Goal: Transaction & Acquisition: Purchase product/service

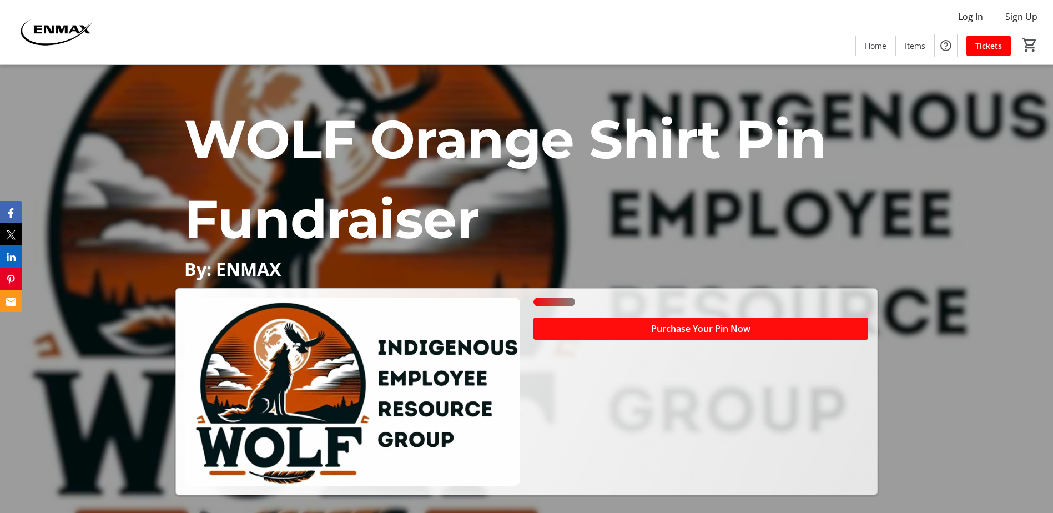
click at [598, 333] on span at bounding box center [701, 328] width 335 height 27
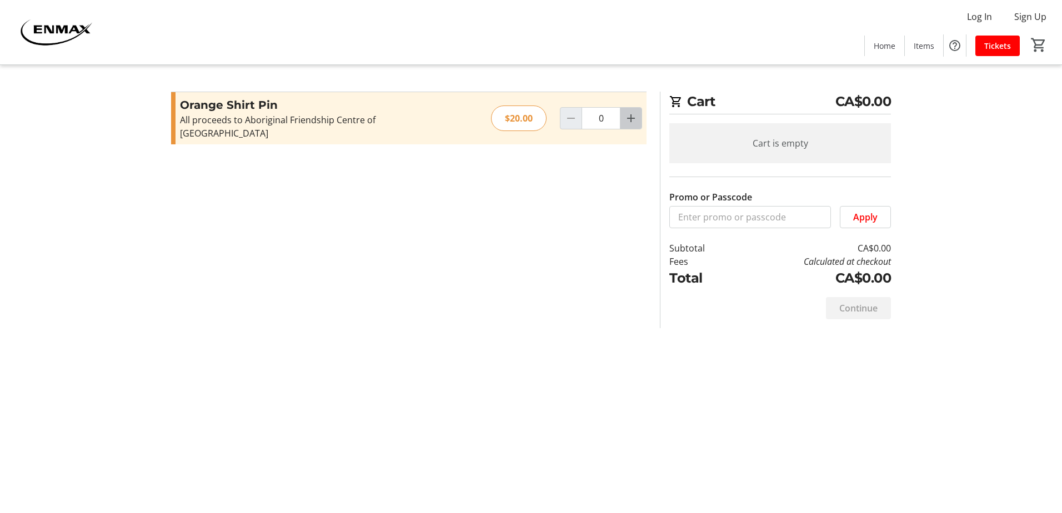
click at [634, 114] on mat-icon "Increment by one" at bounding box center [630, 118] width 13 height 13
type input "2"
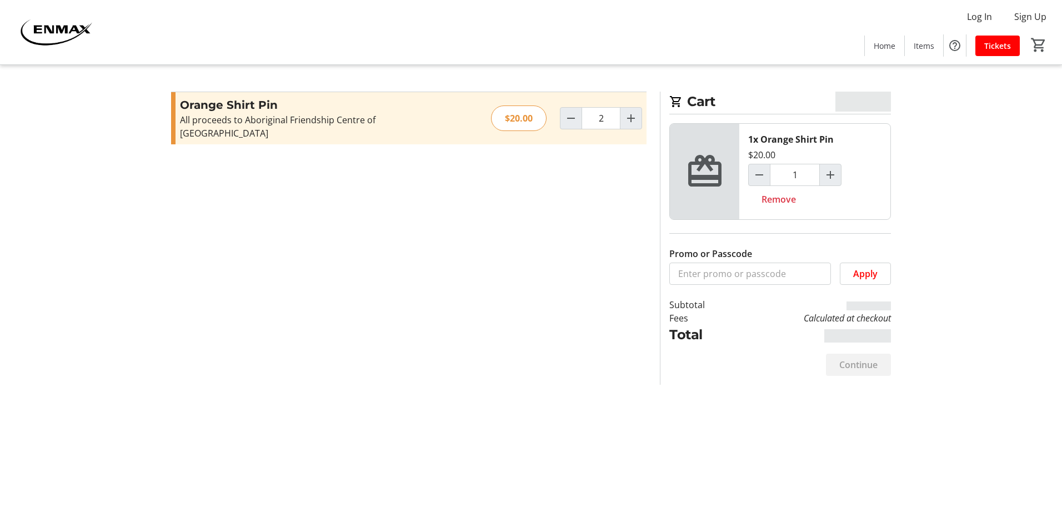
type input "2"
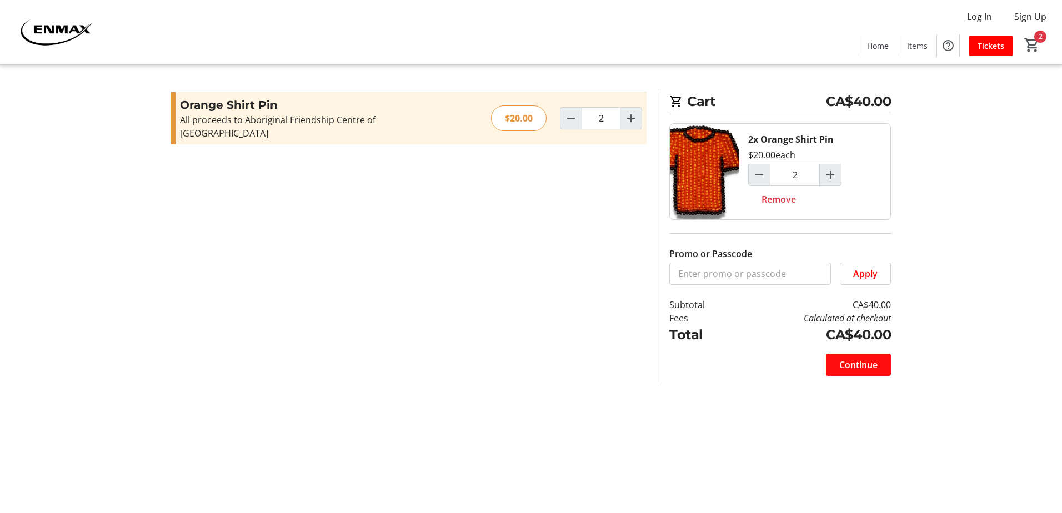
click at [856, 365] on span "Continue" at bounding box center [858, 364] width 38 height 13
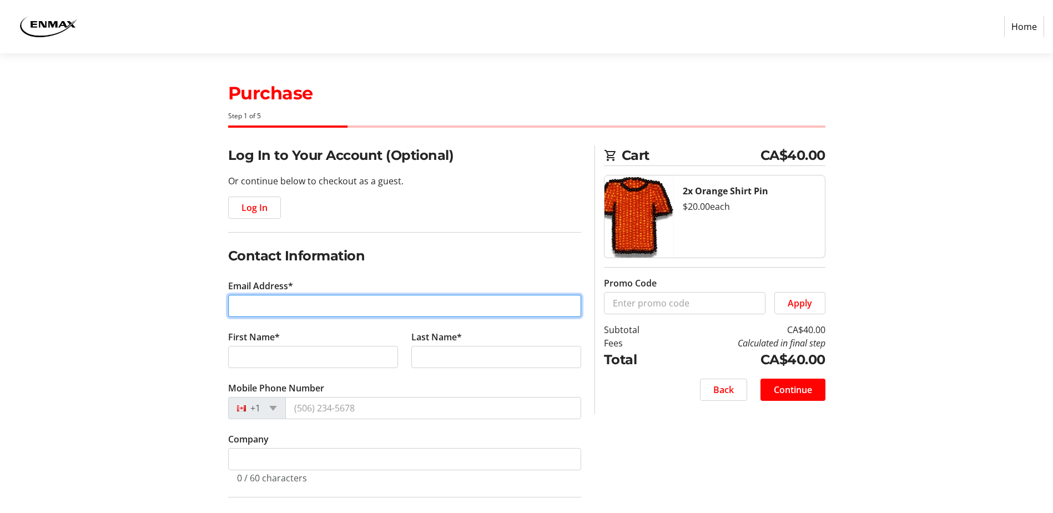
click at [249, 308] on input "Email Address*" at bounding box center [404, 306] width 353 height 22
type input "[EMAIL_ADDRESS][DOMAIN_NAME]"
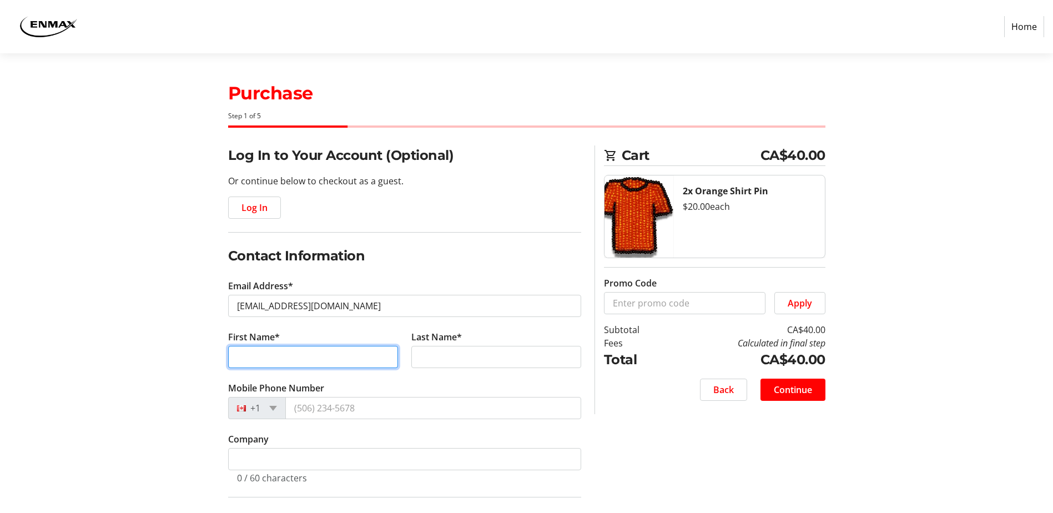
type input "[PERSON_NAME]"
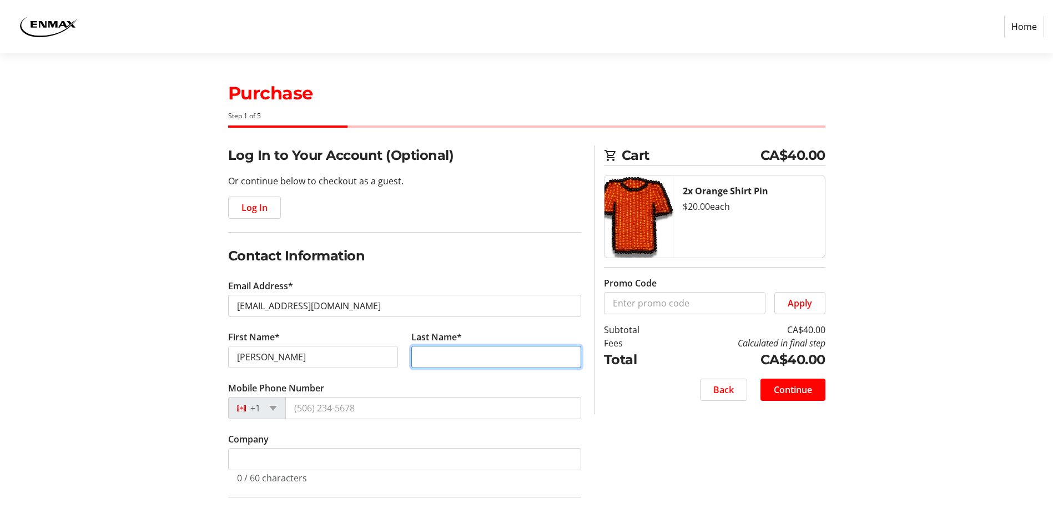
type input "[PERSON_NAME]"
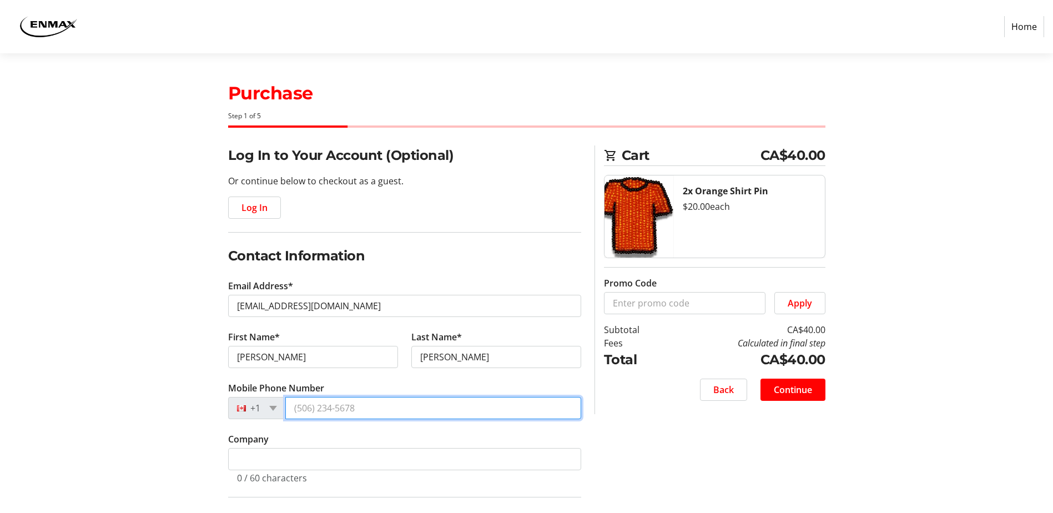
type input "[PHONE_NUMBER]"
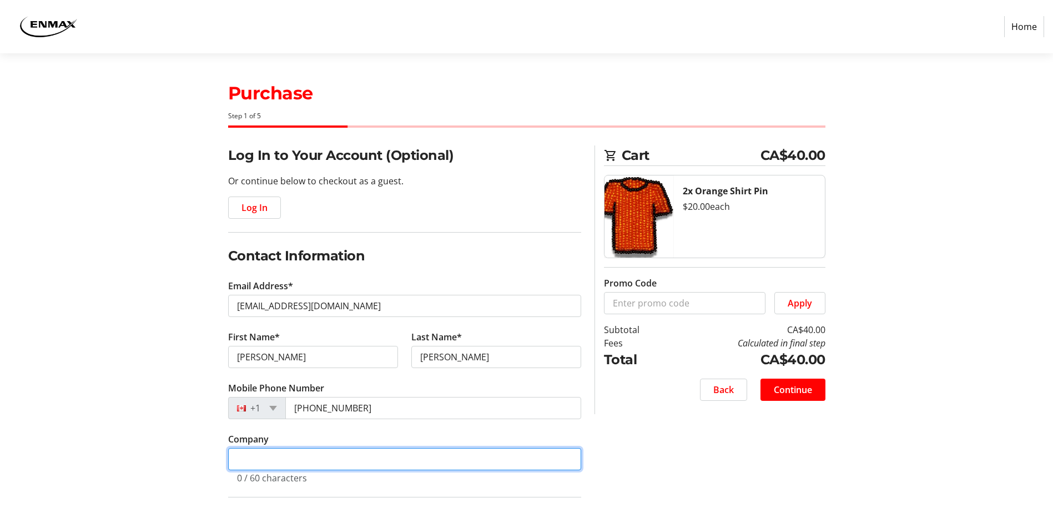
type input "[PERSON_NAME] Energy Cente"
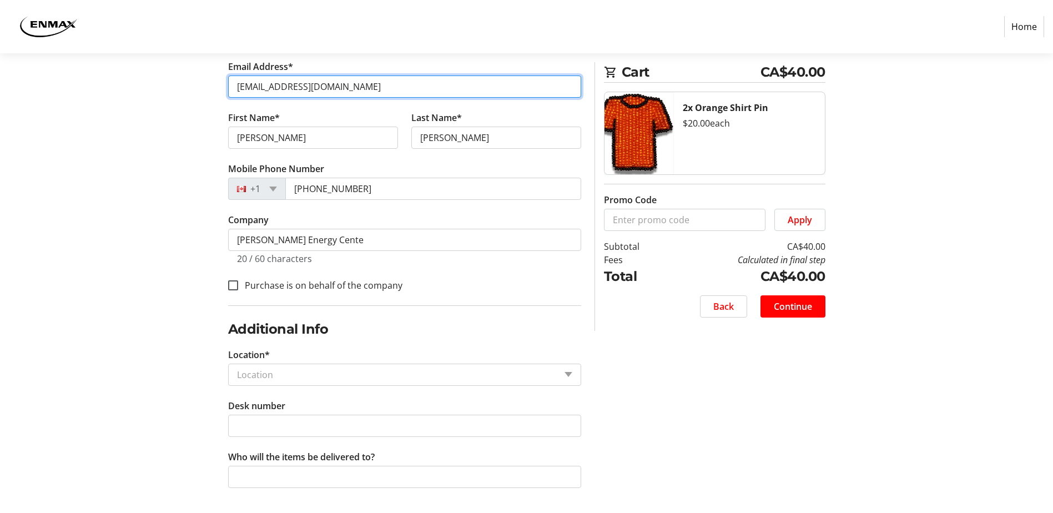
scroll to position [221, 0]
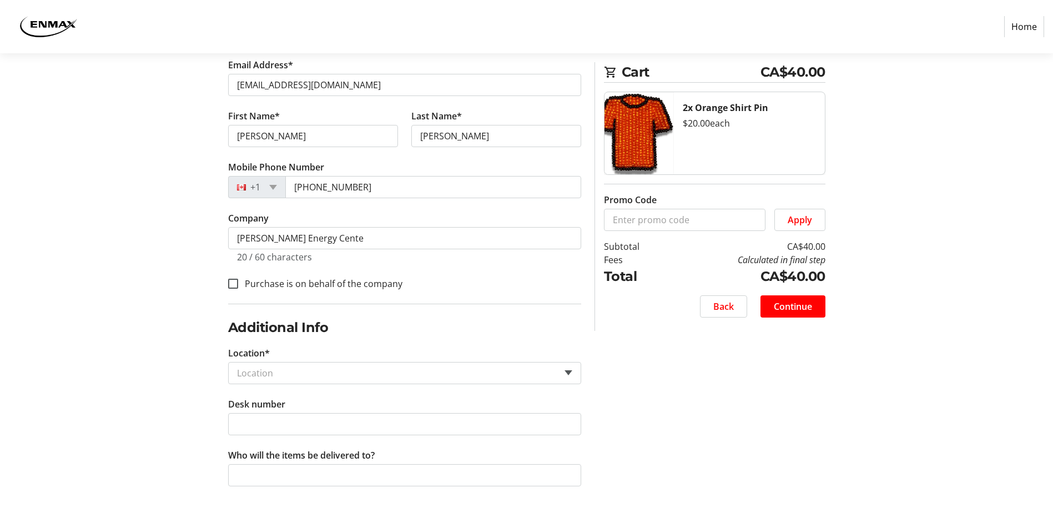
click at [570, 374] on span at bounding box center [569, 372] width 8 height 5
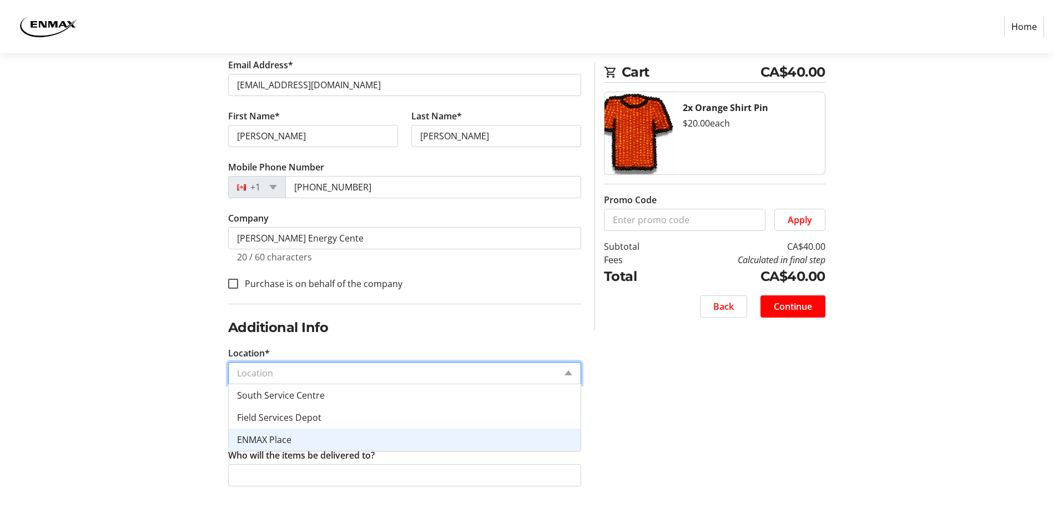
click at [190, 401] on div "Log In to Your Account (Optional) Or continue below to checkout as a guest. Log…" at bounding box center [526, 218] width 733 height 589
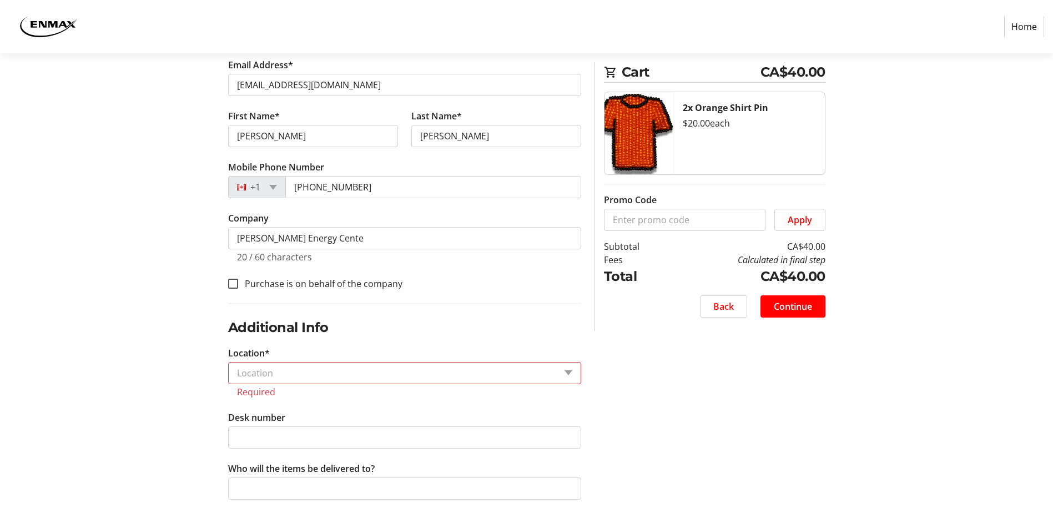
click at [243, 374] on input "Location*" at bounding box center [396, 372] width 319 height 13
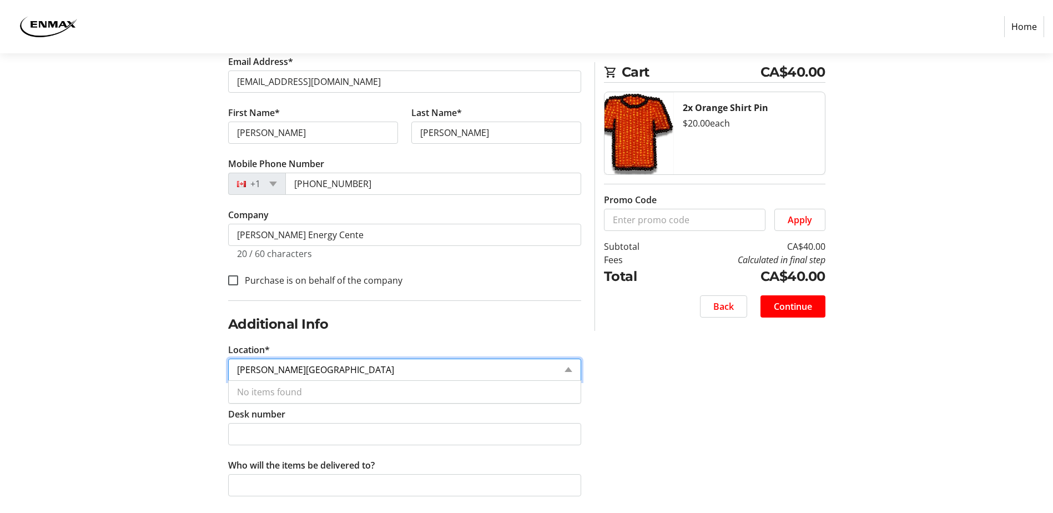
scroll to position [234, 0]
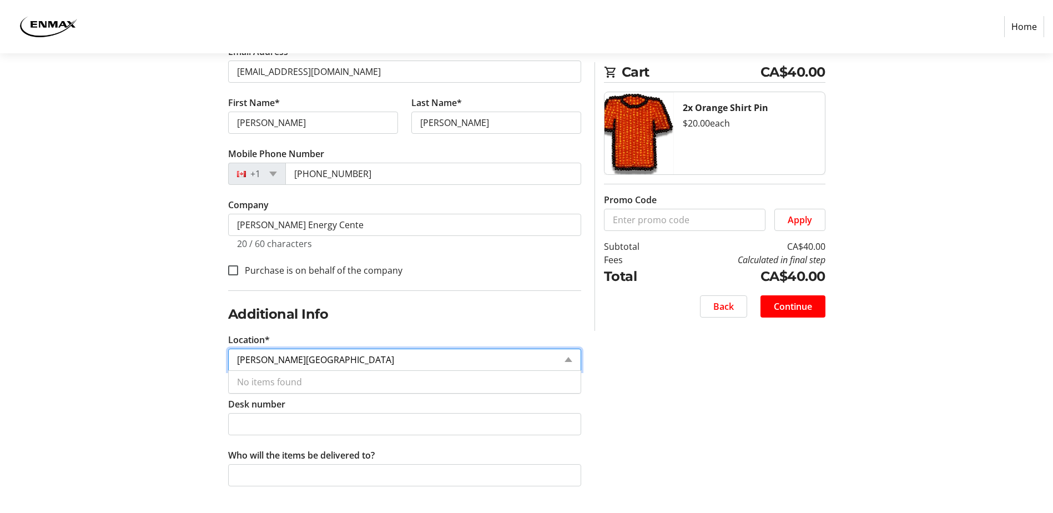
type input "[PERSON_NAME][GEOGRAPHIC_DATA]"
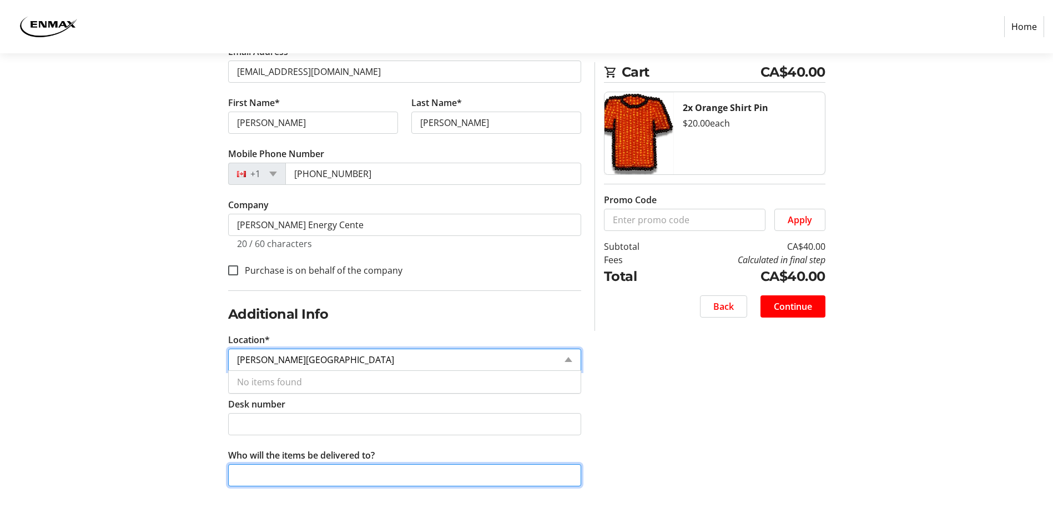
click at [242, 473] on input "Who will the items be delivered to?" at bounding box center [404, 475] width 353 height 22
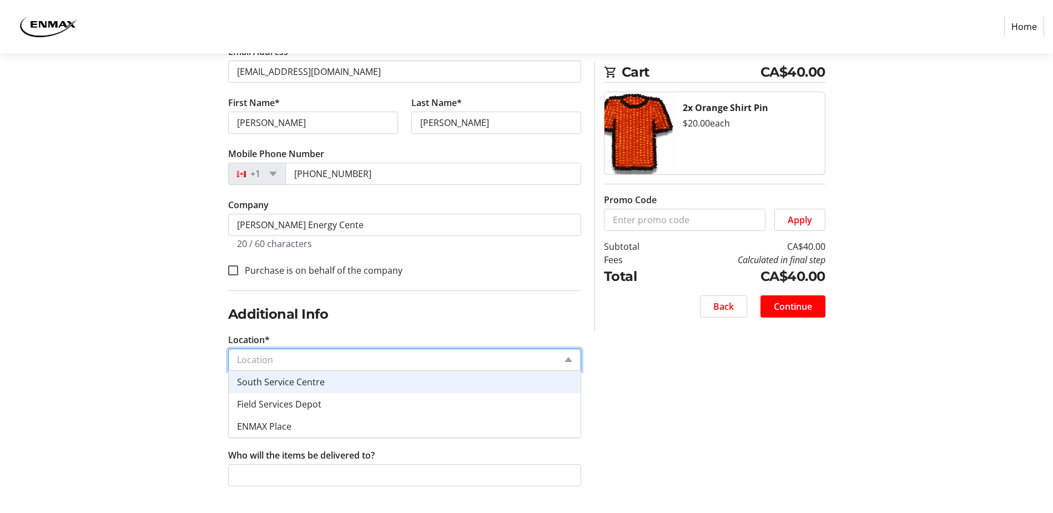
click at [275, 361] on input "Location*" at bounding box center [396, 359] width 319 height 13
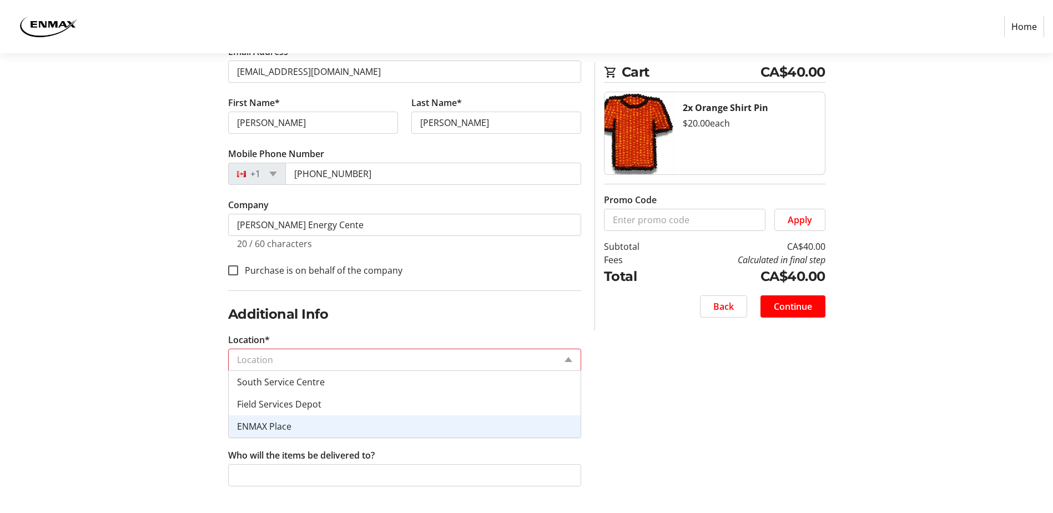
click at [272, 424] on span "ENMAX Place" at bounding box center [264, 426] width 54 height 12
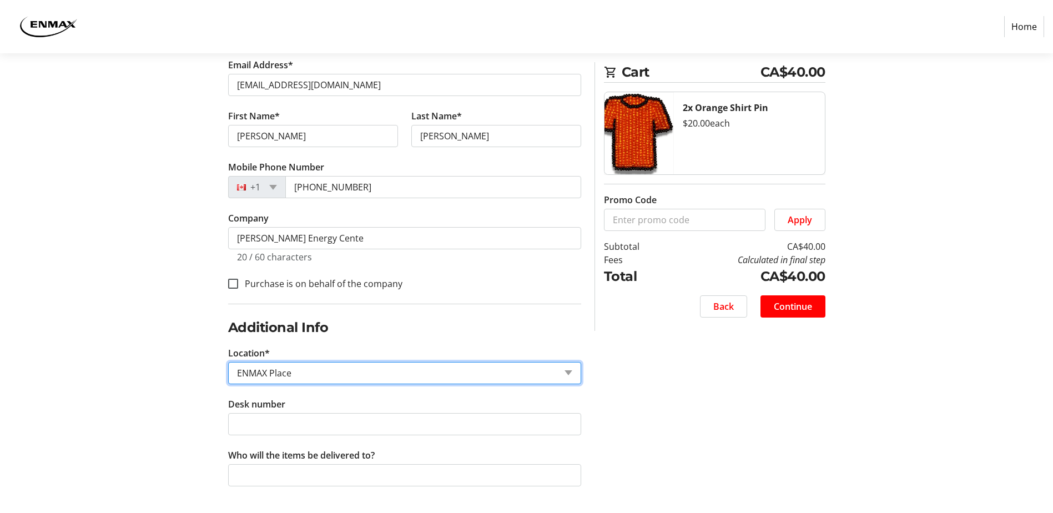
scroll to position [221, 0]
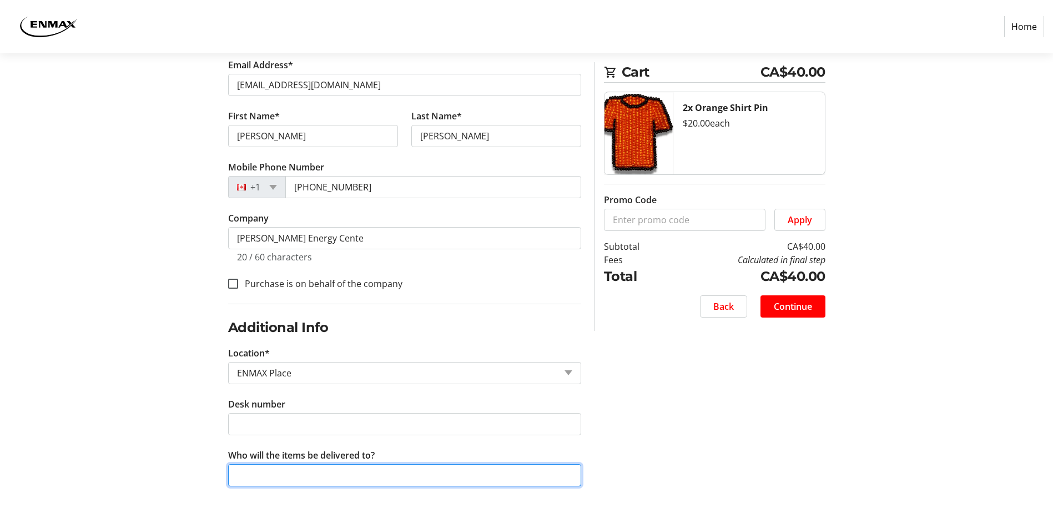
click at [240, 471] on input "Who will the items be delivered to?" at bounding box center [404, 475] width 353 height 22
type input "[PERSON_NAME]"
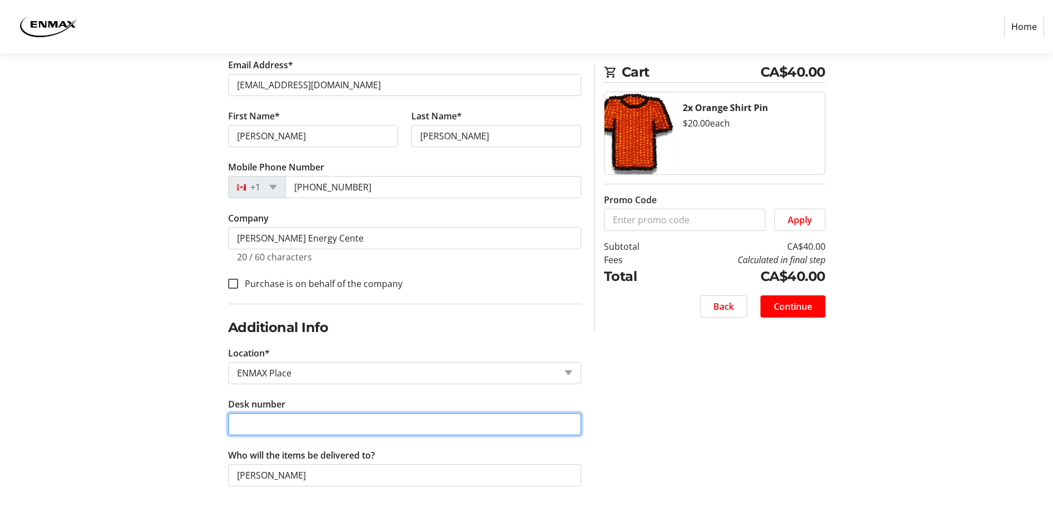
click at [246, 421] on input "Desk number" at bounding box center [404, 424] width 353 height 22
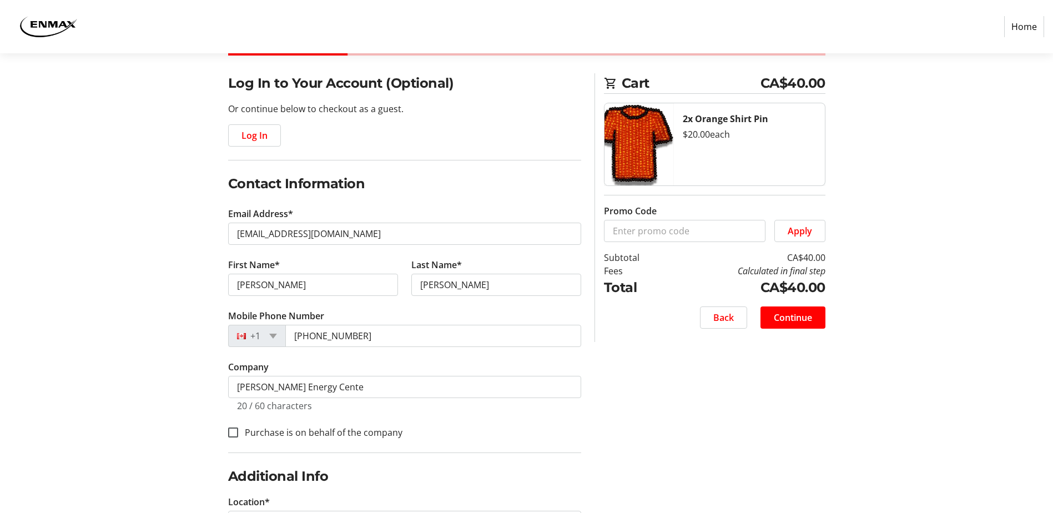
scroll to position [54, 0]
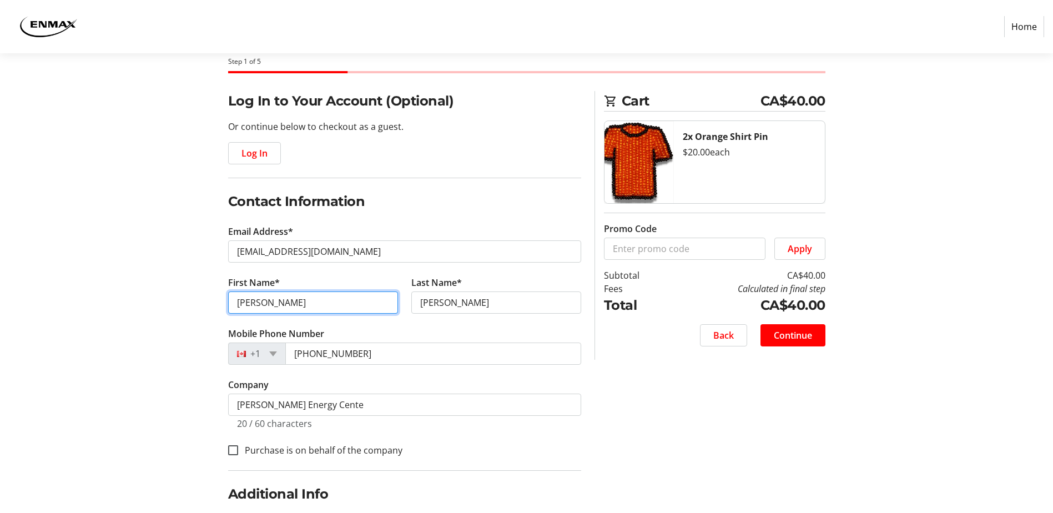
drag, startPoint x: 281, startPoint y: 303, endPoint x: 257, endPoint y: 303, distance: 23.9
click at [257, 303] on input "[PERSON_NAME]" at bounding box center [313, 303] width 170 height 22
type input "[PERSON_NAME]"
click at [611, 395] on div "Log In to Your Account (Optional) Or continue below to checkout as a guest. Log…" at bounding box center [526, 385] width 733 height 589
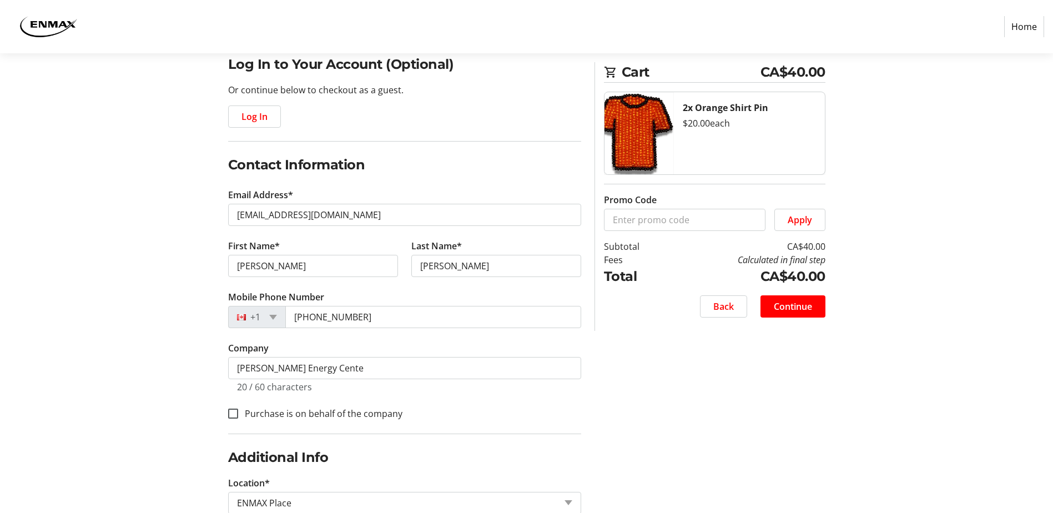
scroll to position [110, 0]
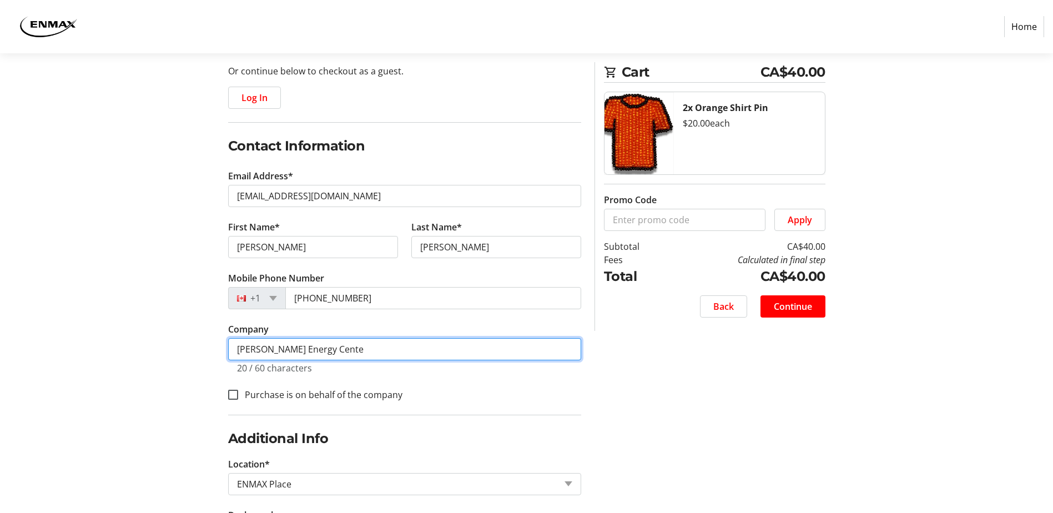
click at [235, 348] on input "[PERSON_NAME] Energy Cente" at bounding box center [404, 349] width 353 height 22
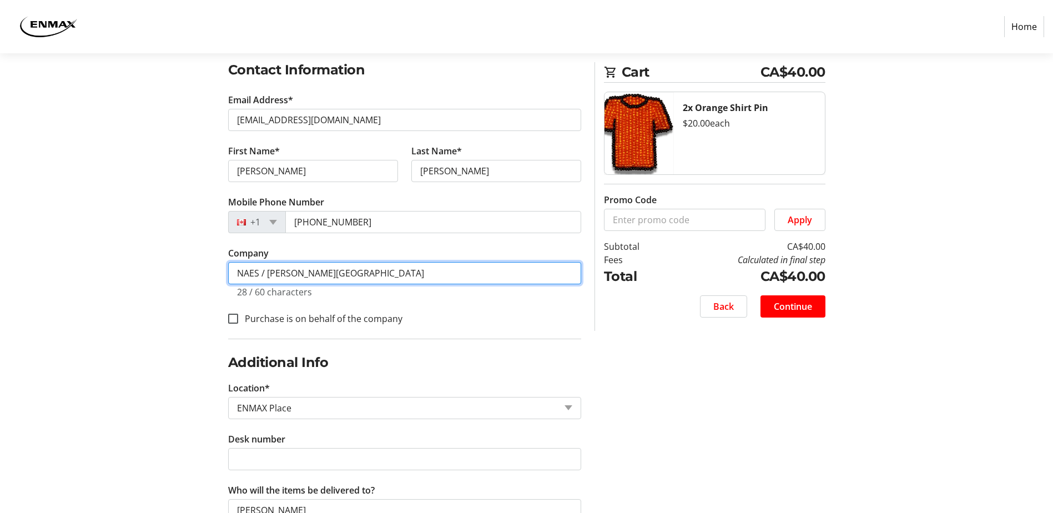
scroll to position [221, 0]
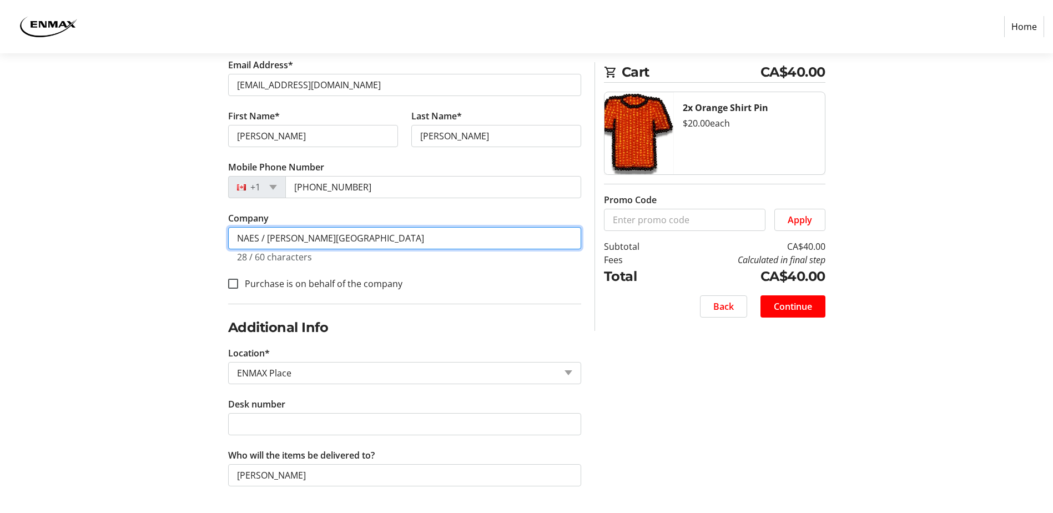
type input "NAES / [PERSON_NAME][GEOGRAPHIC_DATA]"
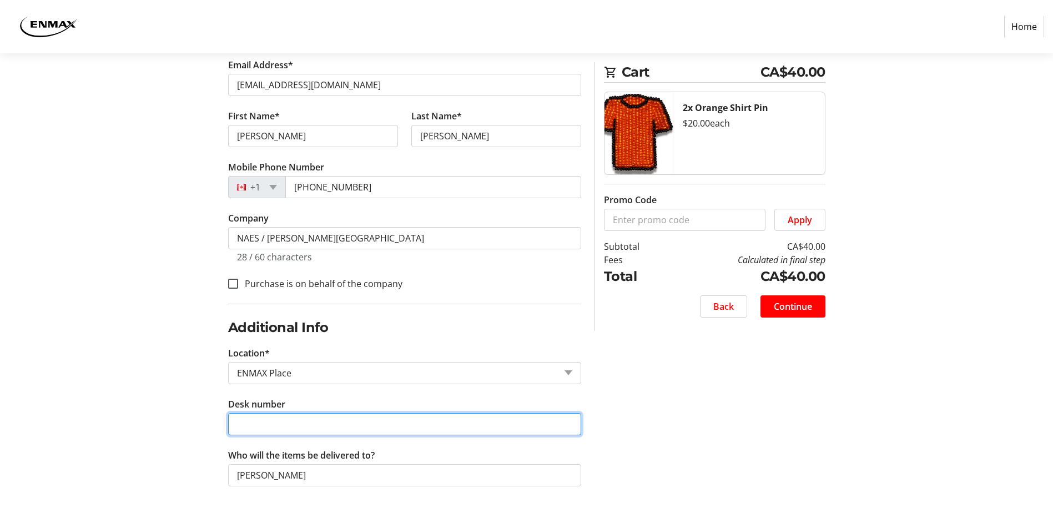
click at [244, 422] on input "Desk number" at bounding box center [404, 424] width 353 height 22
drag, startPoint x: 259, startPoint y: 424, endPoint x: 235, endPoint y: 424, distance: 23.9
click at [235, 424] on input "222.1F Generation" at bounding box center [404, 424] width 353 height 22
click at [322, 426] on input "2221.F Generation" at bounding box center [404, 424] width 353 height 22
type input "2221.F Generation EP"
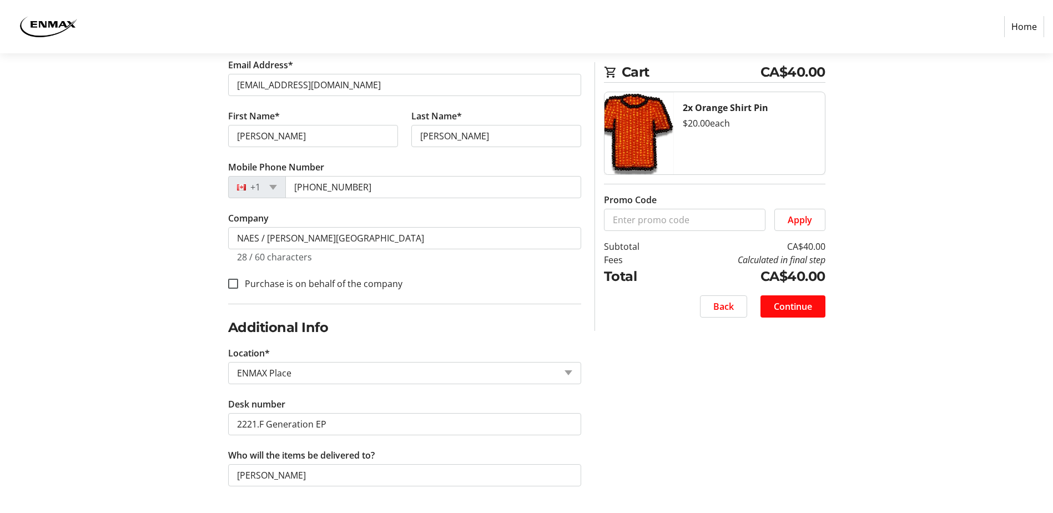
click at [774, 310] on span "Continue" at bounding box center [793, 306] width 38 height 13
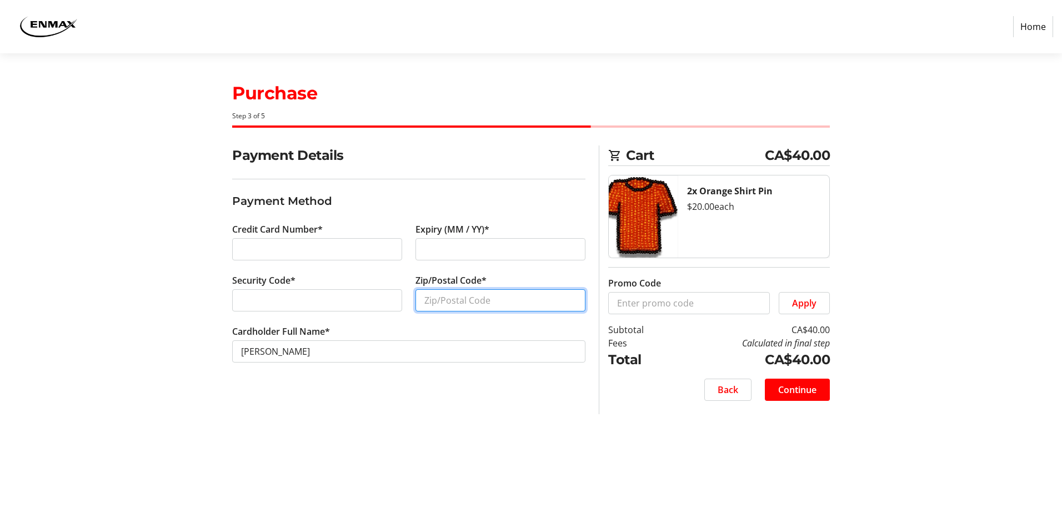
click at [431, 302] on input "Zip/Postal Code*" at bounding box center [500, 300] width 170 height 22
type input "T2J 4S9"
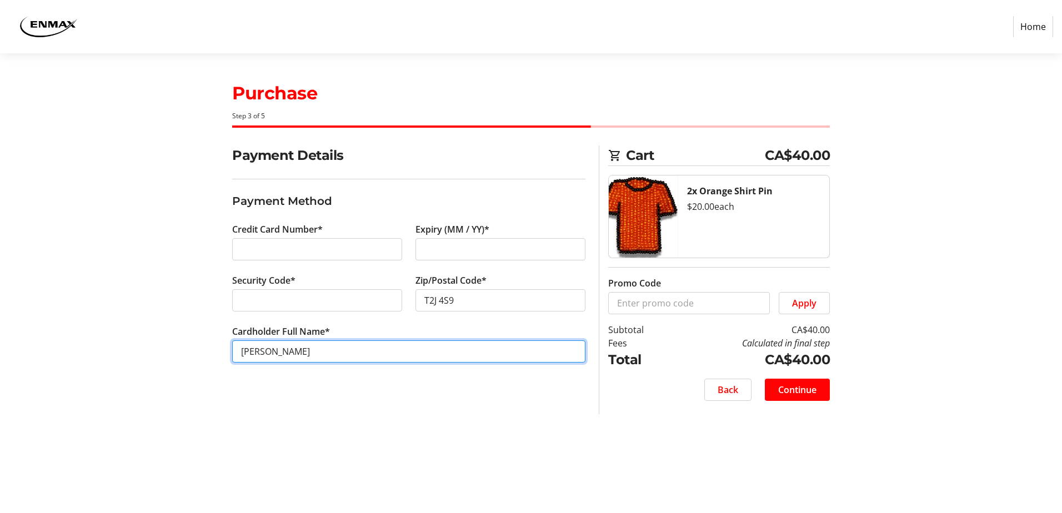
click at [330, 350] on input "[PERSON_NAME]" at bounding box center [408, 351] width 353 height 22
drag, startPoint x: 303, startPoint y: 353, endPoint x: 230, endPoint y: 350, distance: 72.8
click at [230, 350] on div "Cardholder Full Name* [PERSON_NAME]" at bounding box center [408, 350] width 366 height 51
type input "[PERSON_NAME]"
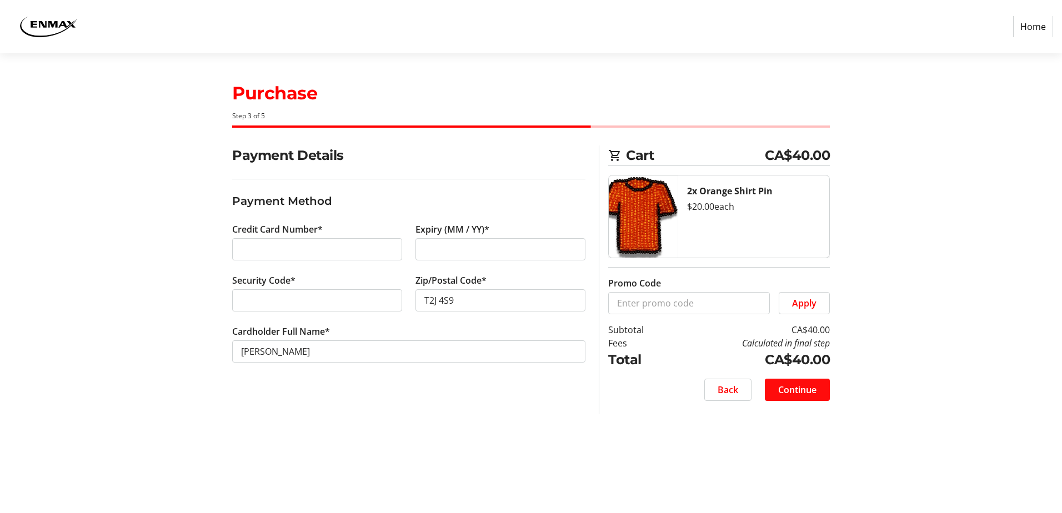
click at [802, 392] on span "Continue" at bounding box center [797, 389] width 38 height 13
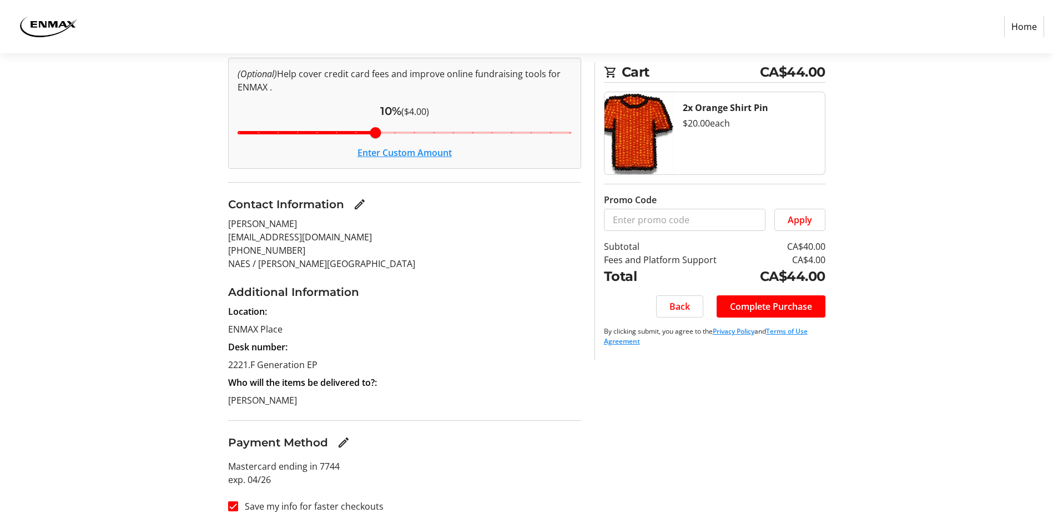
scroll to position [148, 0]
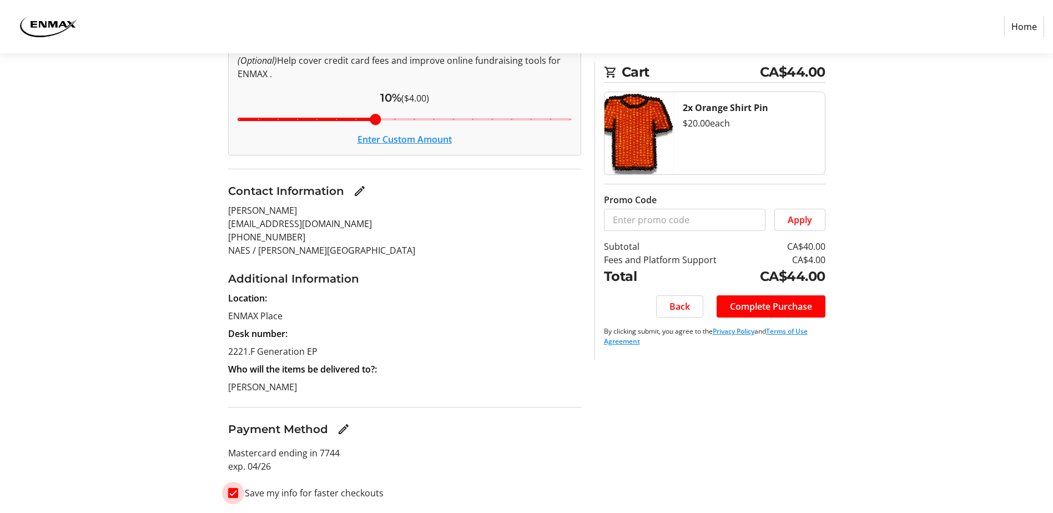
click at [232, 495] on input "Save my info for faster checkouts" at bounding box center [233, 493] width 10 height 10
checkbox input "false"
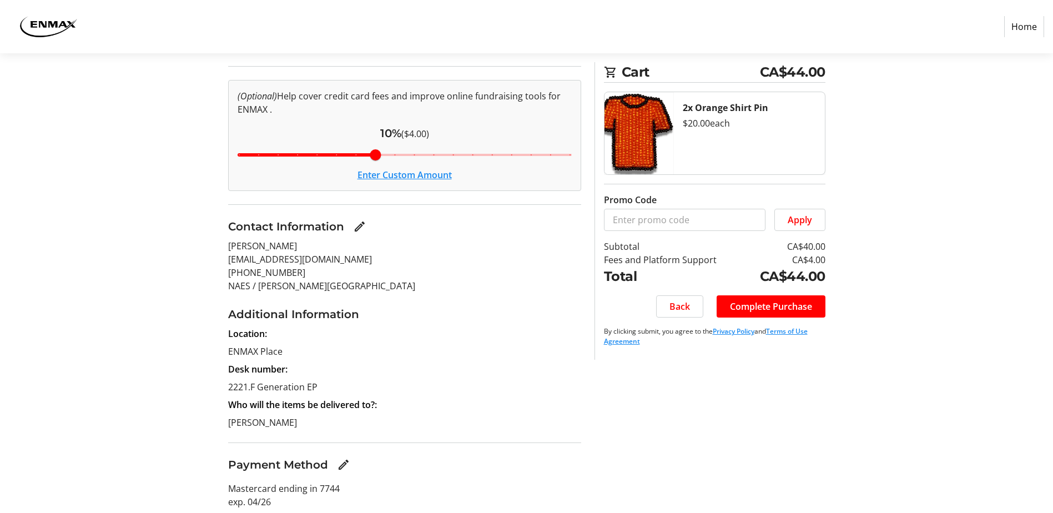
scroll to position [93, 0]
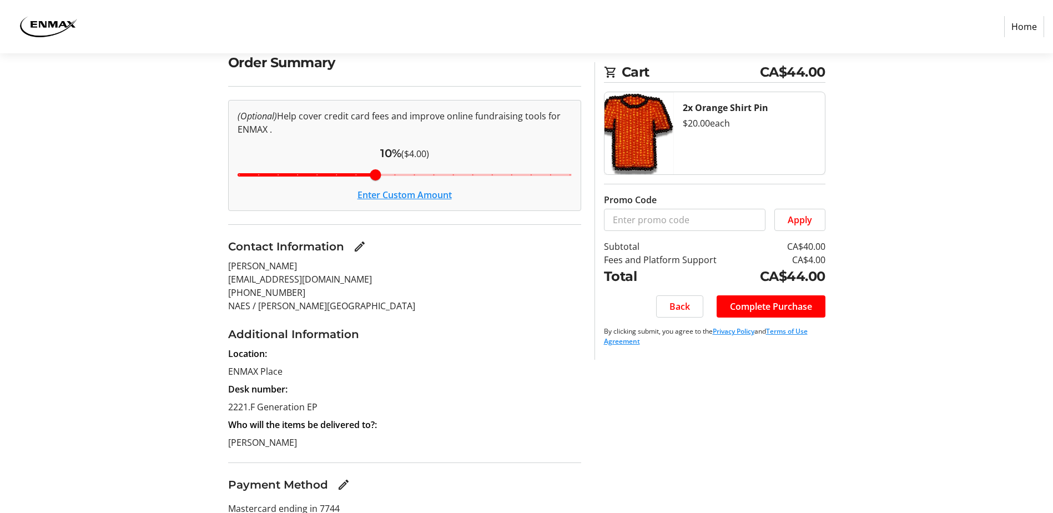
click at [430, 196] on button "Enter Custom Amount" at bounding box center [405, 194] width 94 height 13
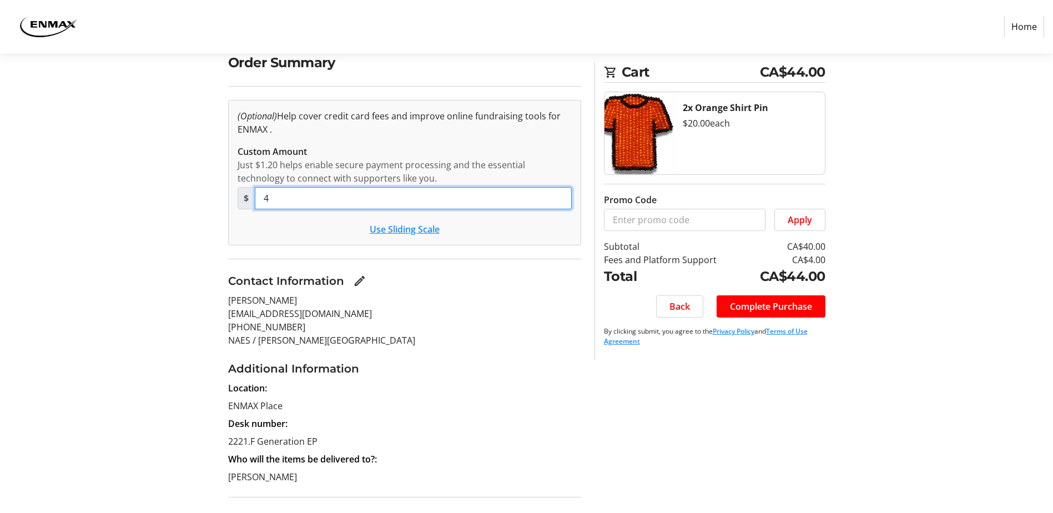
drag, startPoint x: 274, startPoint y: 197, endPoint x: 264, endPoint y: 199, distance: 10.1
click at [264, 199] on input "4" at bounding box center [413, 198] width 317 height 22
type input "2.40"
click at [415, 232] on button "Use Sliding Scale" at bounding box center [405, 229] width 70 height 13
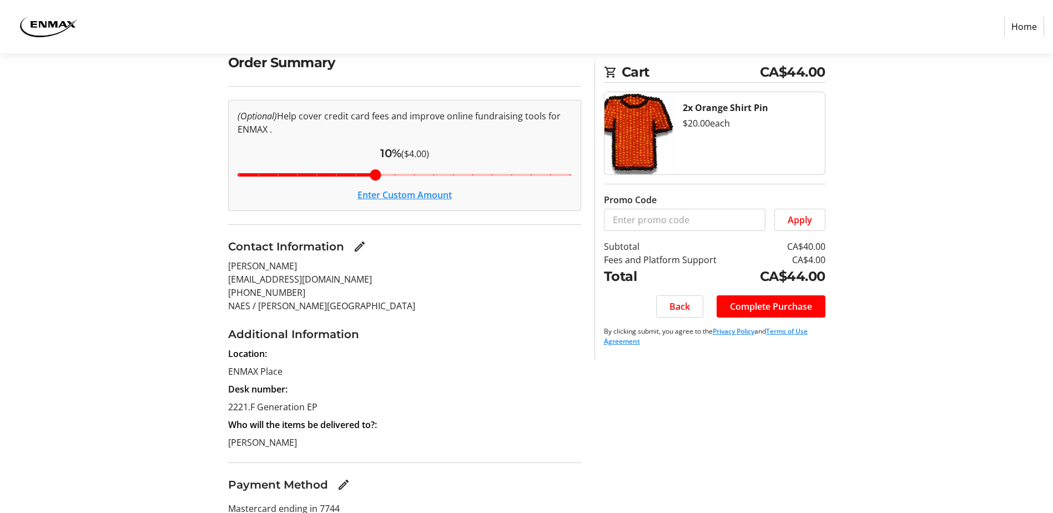
click at [410, 194] on button "Enter Custom Amount" at bounding box center [405, 194] width 94 height 13
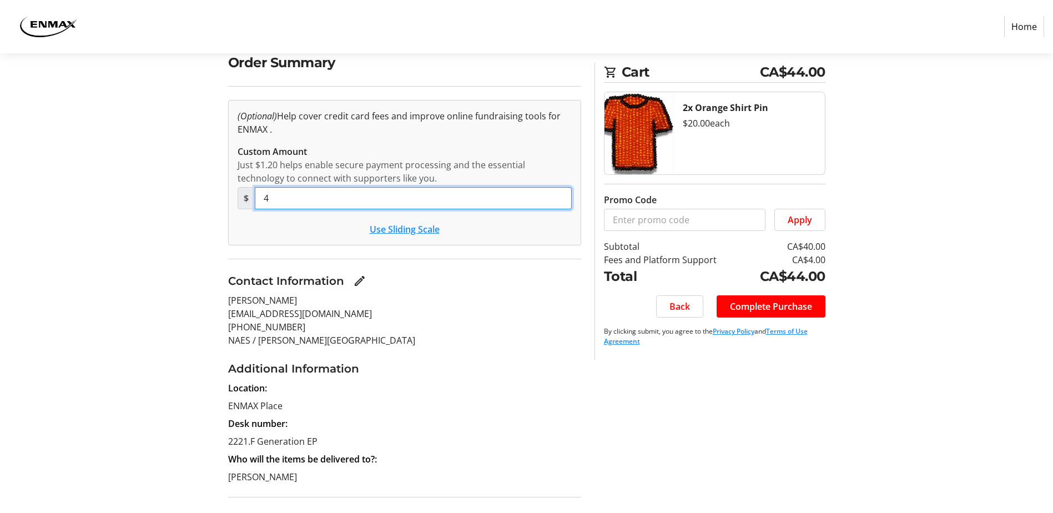
drag, startPoint x: 278, startPoint y: 198, endPoint x: 258, endPoint y: 198, distance: 20.0
click at [258, 198] on input "4" at bounding box center [413, 198] width 317 height 22
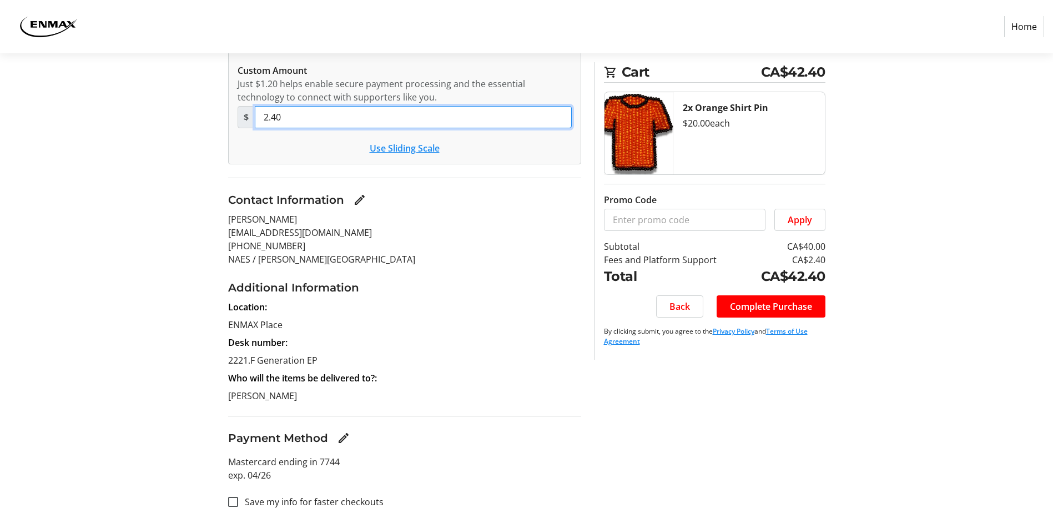
scroll to position [183, 0]
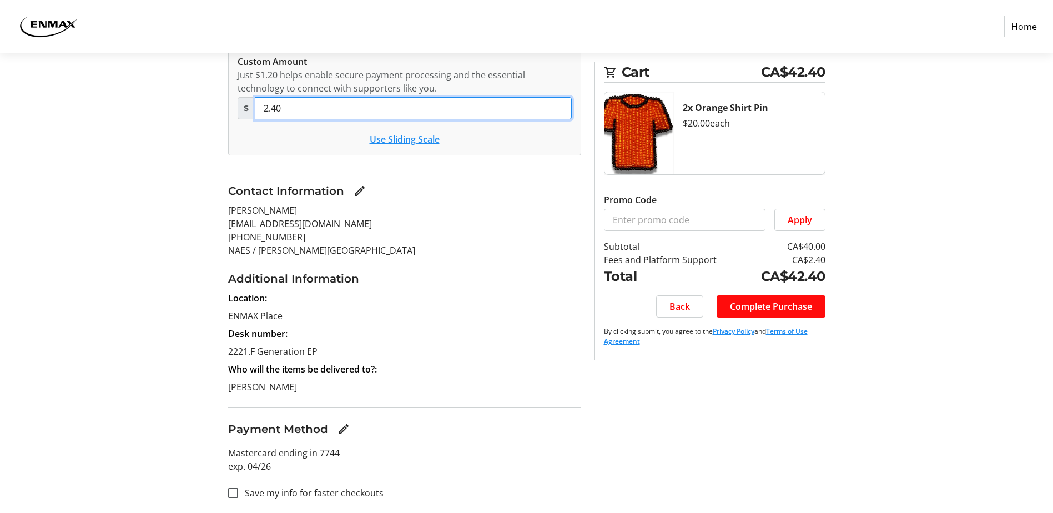
type input "2.40"
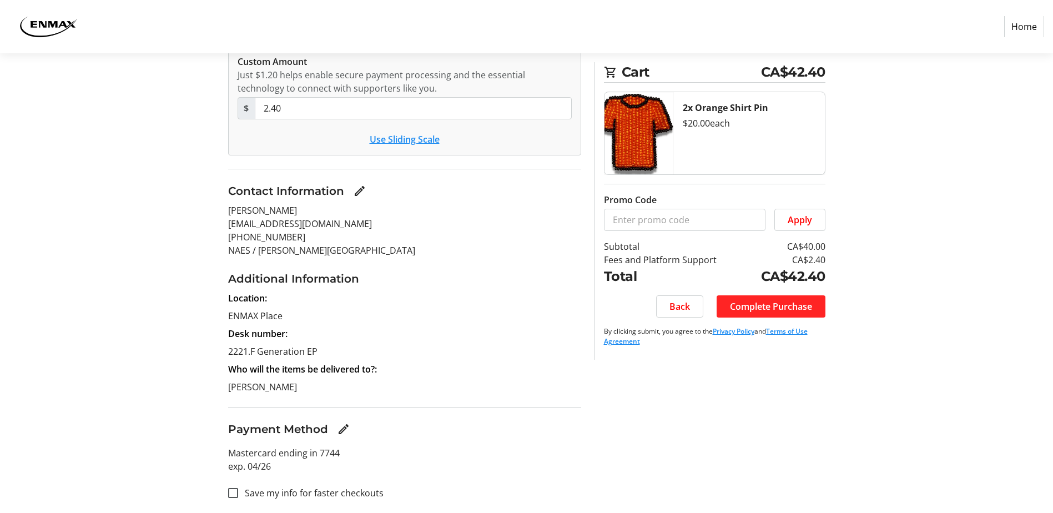
click at [737, 308] on span "Complete Purchase" at bounding box center [771, 306] width 82 height 13
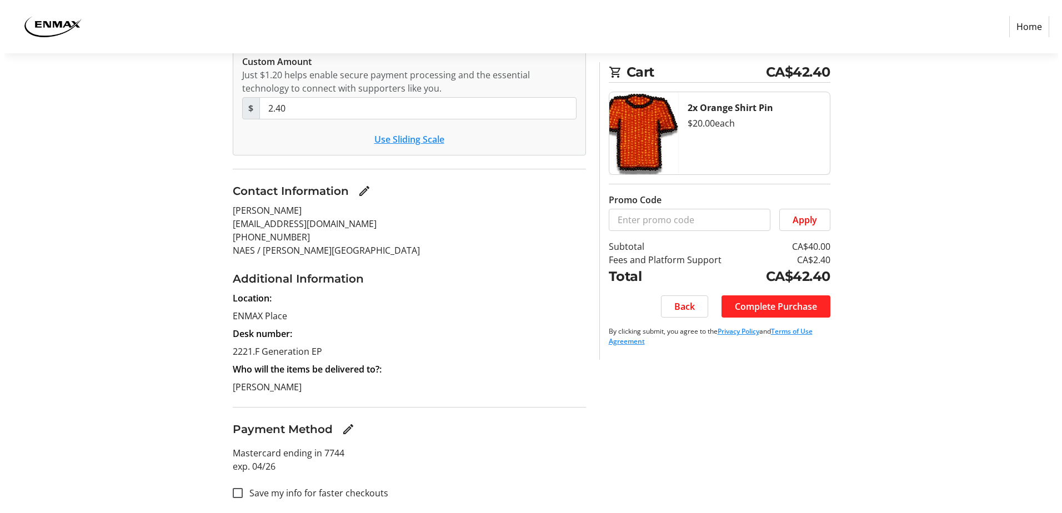
scroll to position [0, 0]
